Goal: Register for event/course

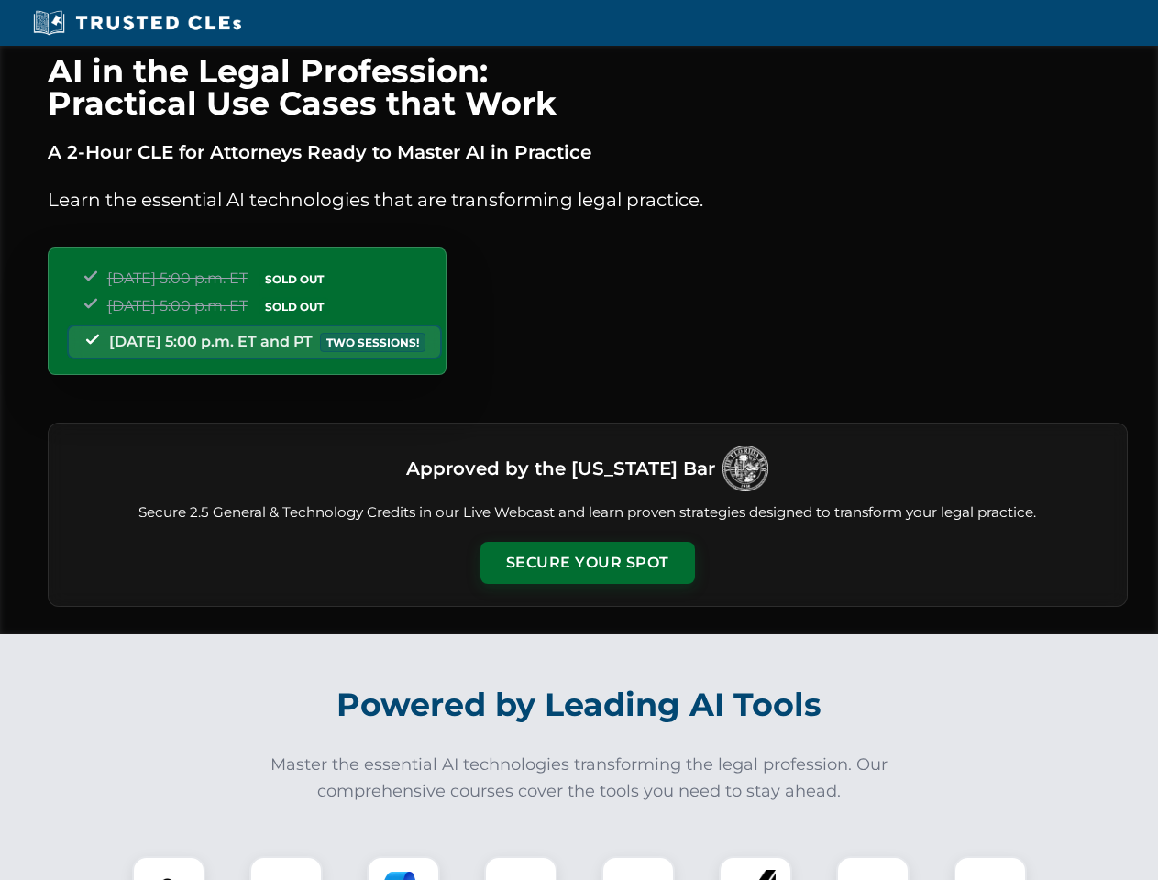
click at [587, 563] on button "Secure Your Spot" at bounding box center [587, 563] width 215 height 42
click at [169, 868] on img at bounding box center [168, 892] width 53 height 53
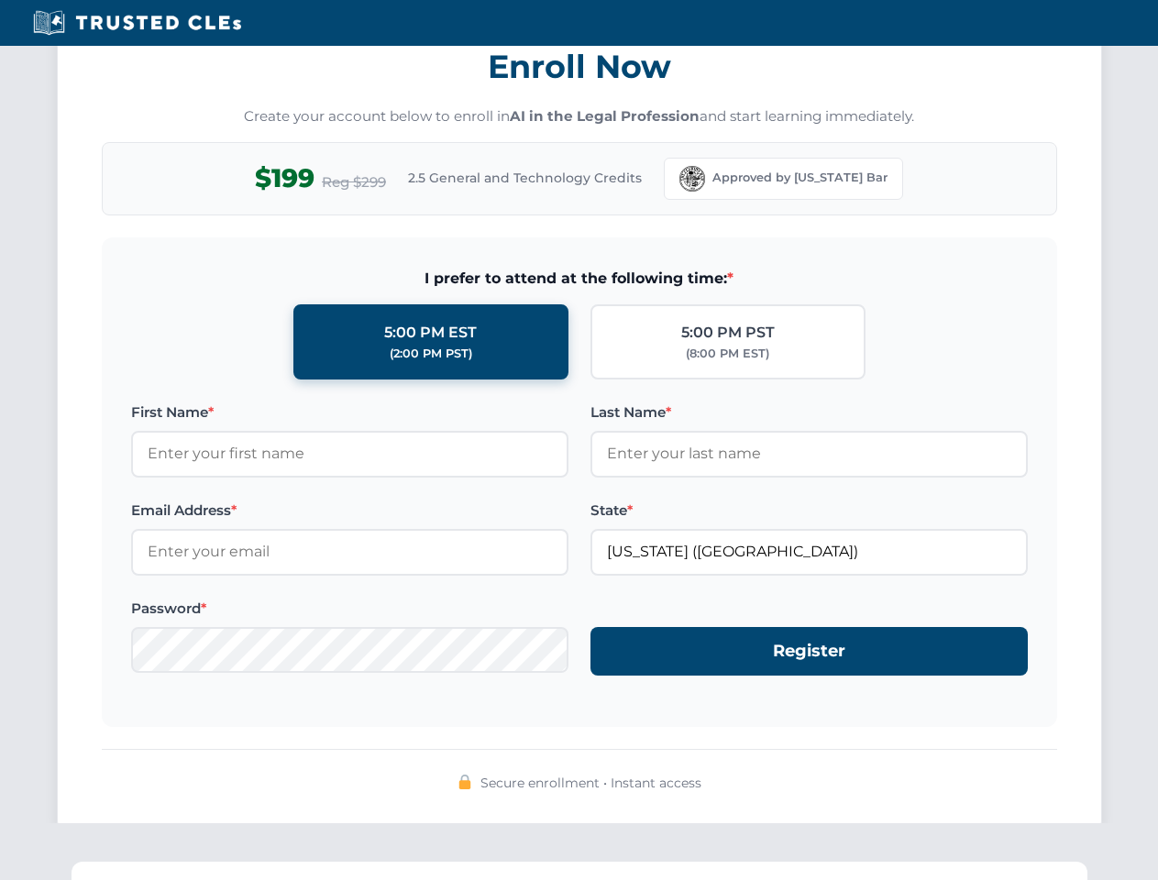
scroll to position [1800, 0]
